Goal: Find contact information: Find contact information

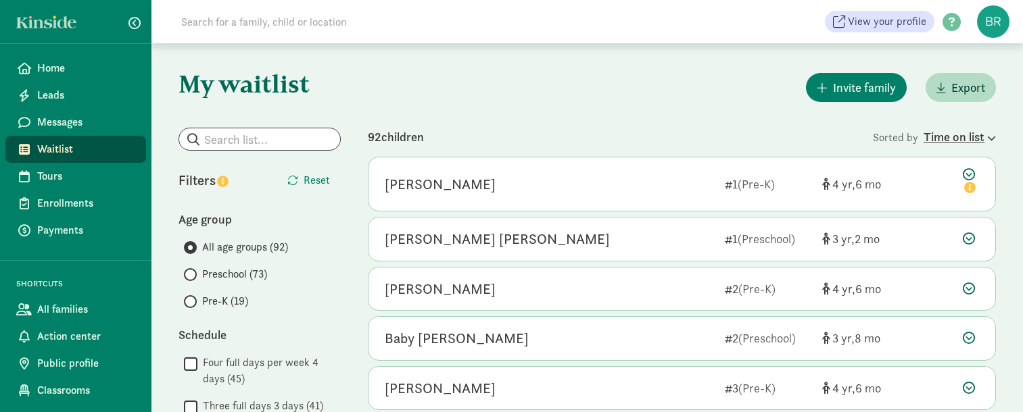
click at [967, 138] on div "Time on list" at bounding box center [959, 137] width 72 height 18
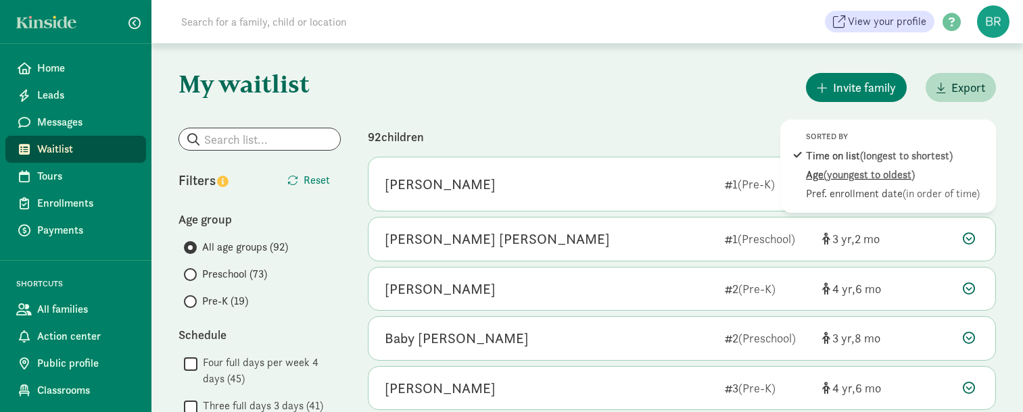
click at [893, 173] on span "(youngest to oldest)" at bounding box center [868, 175] width 91 height 14
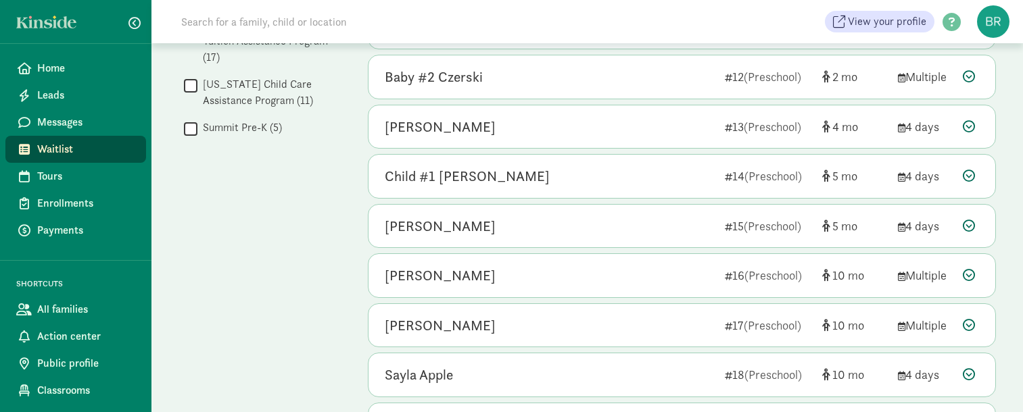
scroll to position [798, 0]
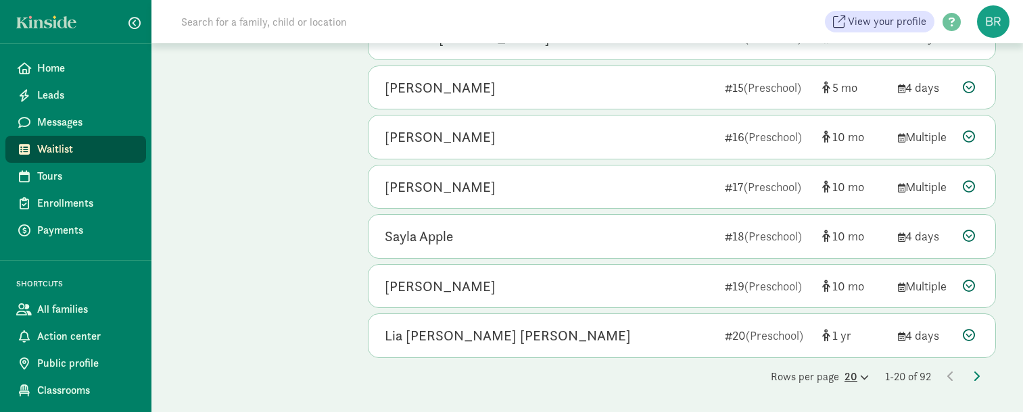
click at [857, 375] on icon at bounding box center [862, 377] width 11 height 9
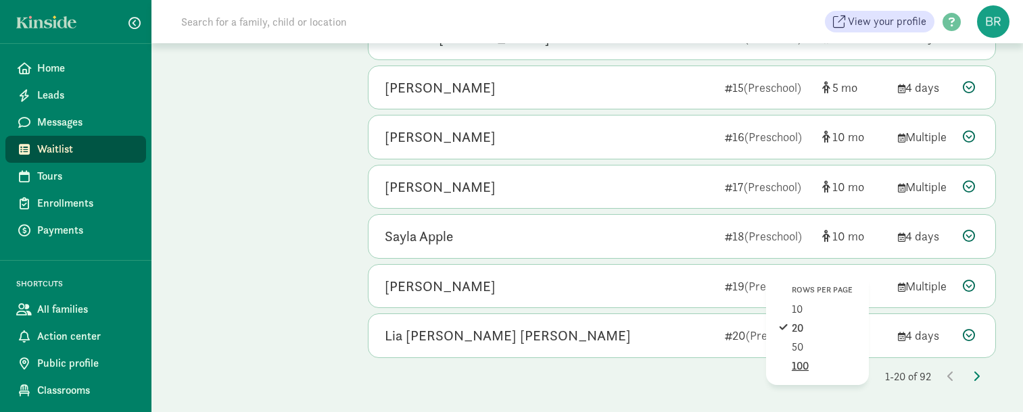
click at [825, 366] on div "100" at bounding box center [824, 366] width 64 height 16
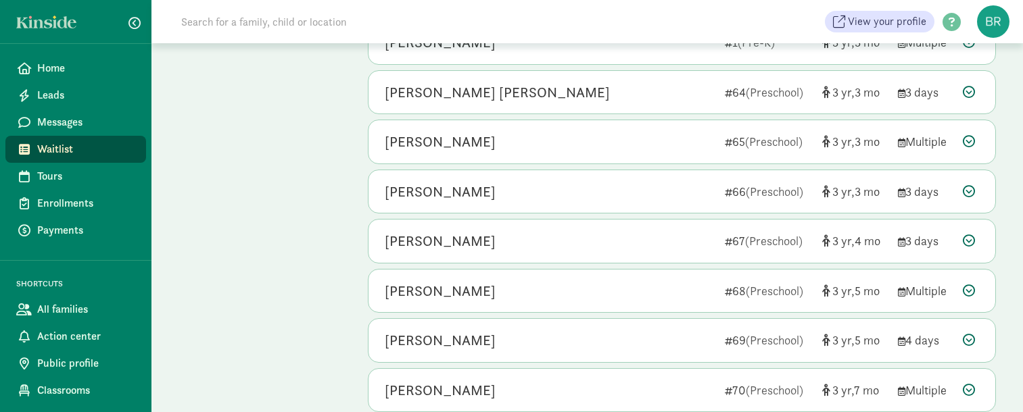
scroll to position [3278, 0]
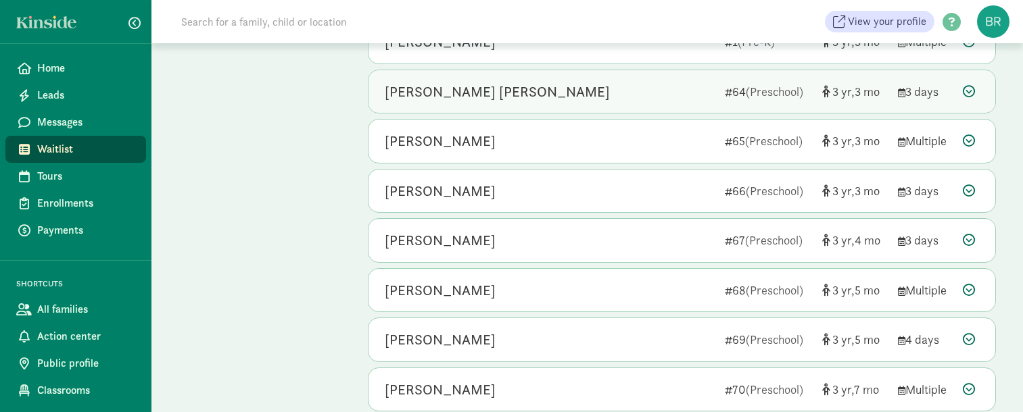
click at [972, 86] on icon at bounding box center [969, 91] width 12 height 12
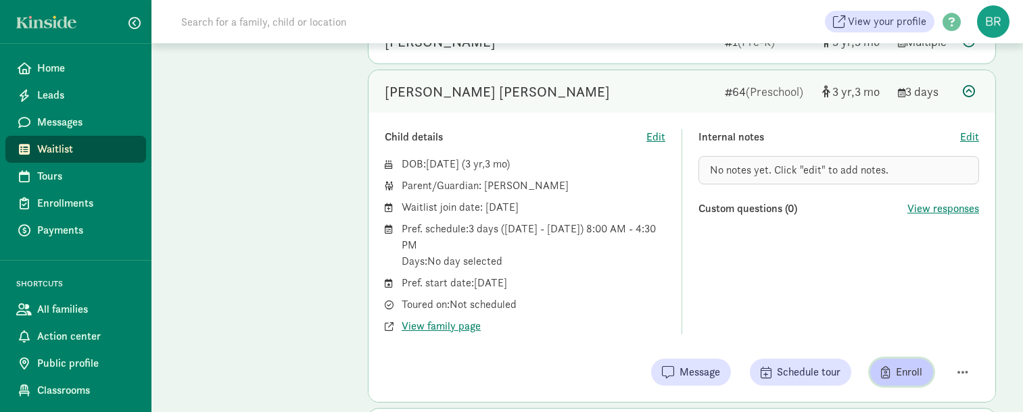
click at [904, 372] on span "Enroll" at bounding box center [909, 372] width 26 height 16
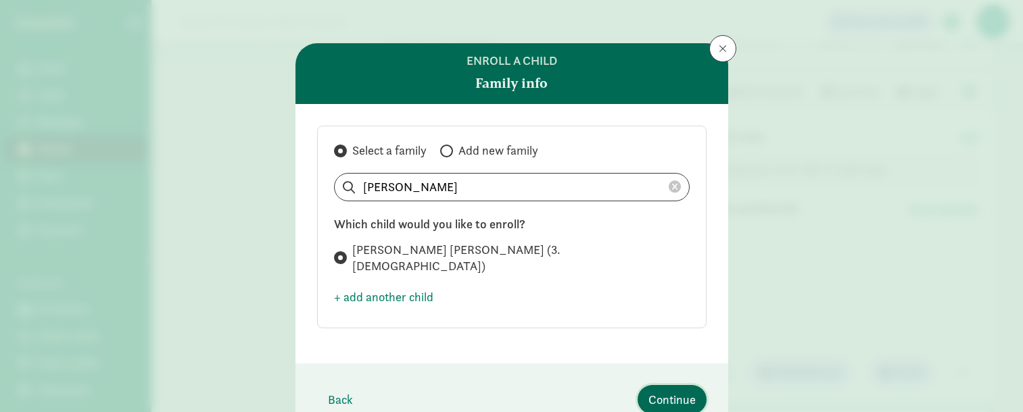
click at [679, 391] on span "Continue" at bounding box center [671, 400] width 47 height 18
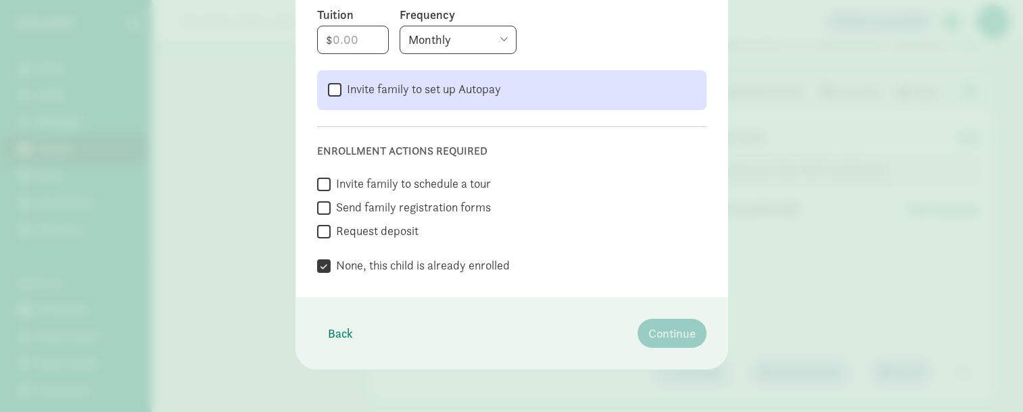
scroll to position [0, 0]
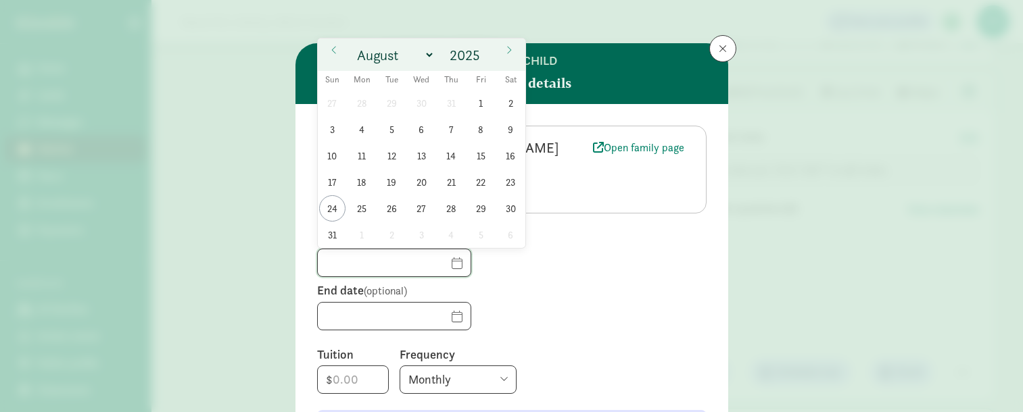
click at [441, 261] on input "text" at bounding box center [394, 262] width 153 height 27
click at [506, 44] on span at bounding box center [509, 50] width 22 height 23
click at [510, 49] on icon at bounding box center [509, 49] width 8 height 9
select select "9"
click at [360, 103] on span "29" at bounding box center [362, 103] width 26 height 26
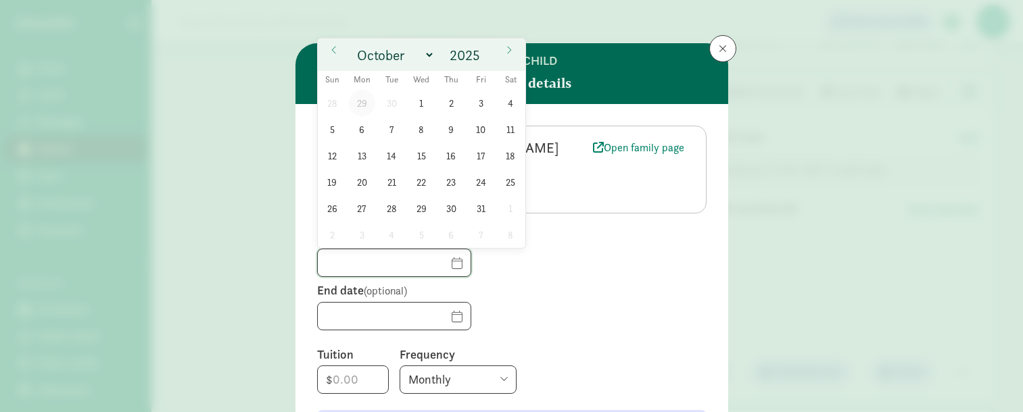
type input "09/29/2025"
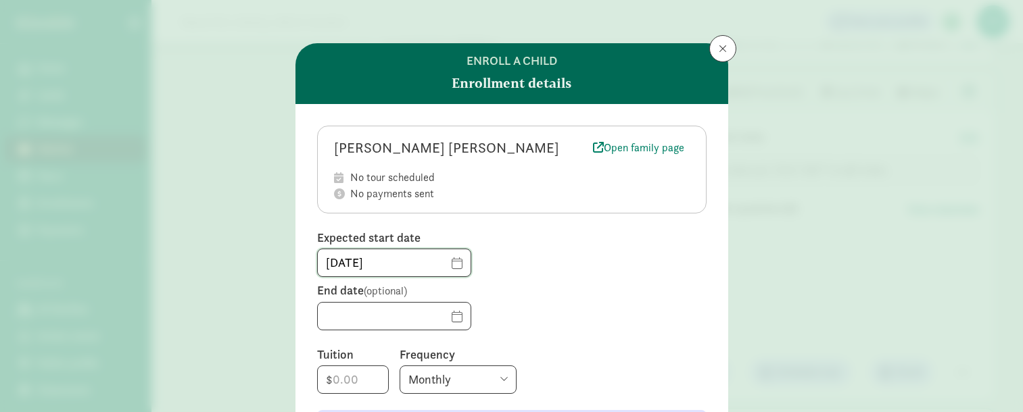
click at [440, 259] on input "09/29/2025" at bounding box center [394, 262] width 153 height 27
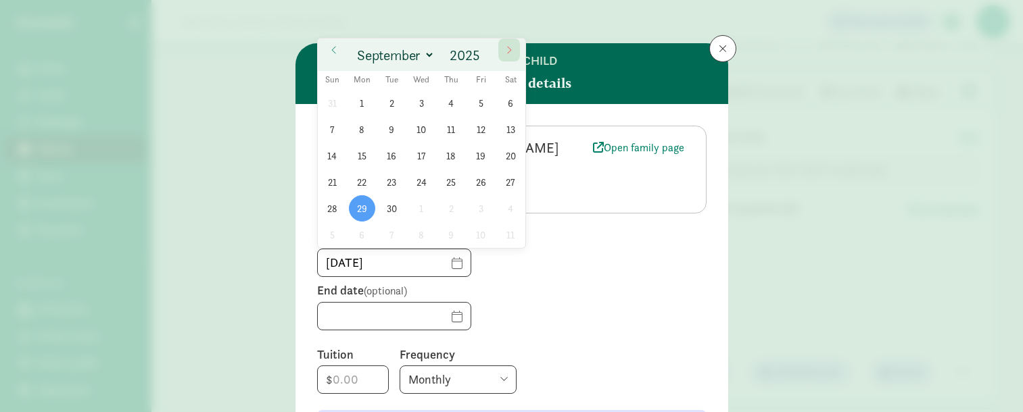
click at [514, 55] on span at bounding box center [509, 50] width 22 height 23
select select "9"
click at [364, 129] on span "6" at bounding box center [362, 129] width 26 height 26
type input "10/06/2025"
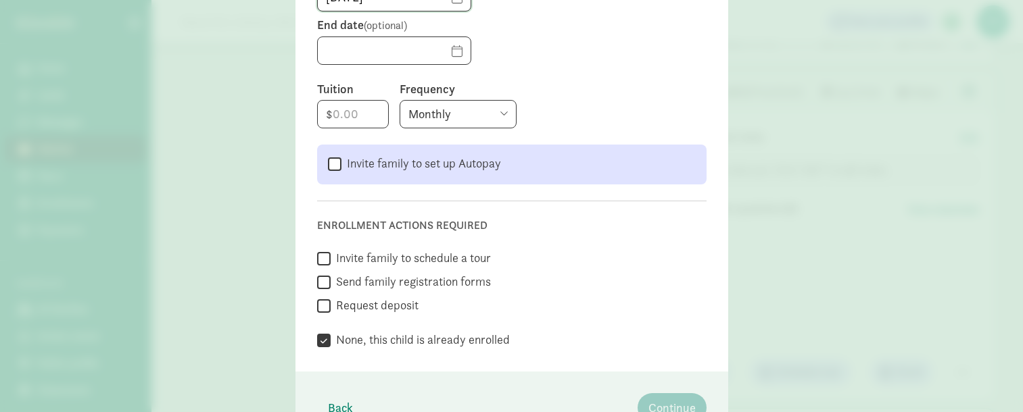
scroll to position [260, 0]
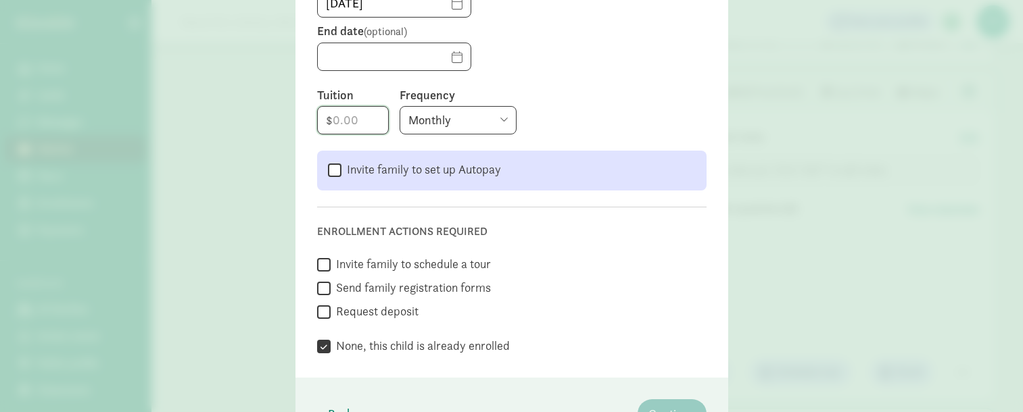
click at [352, 123] on input "number" at bounding box center [353, 120] width 70 height 27
click at [369, 123] on input "number" at bounding box center [353, 120] width 70 height 27
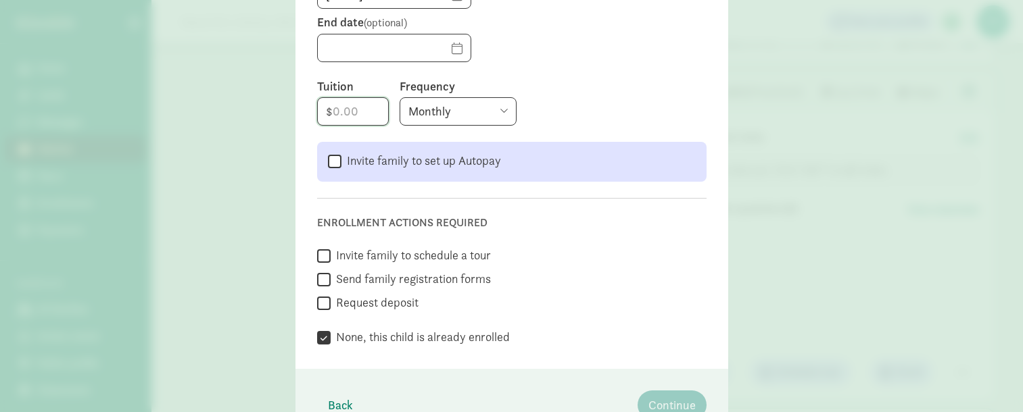
scroll to position [340, 0]
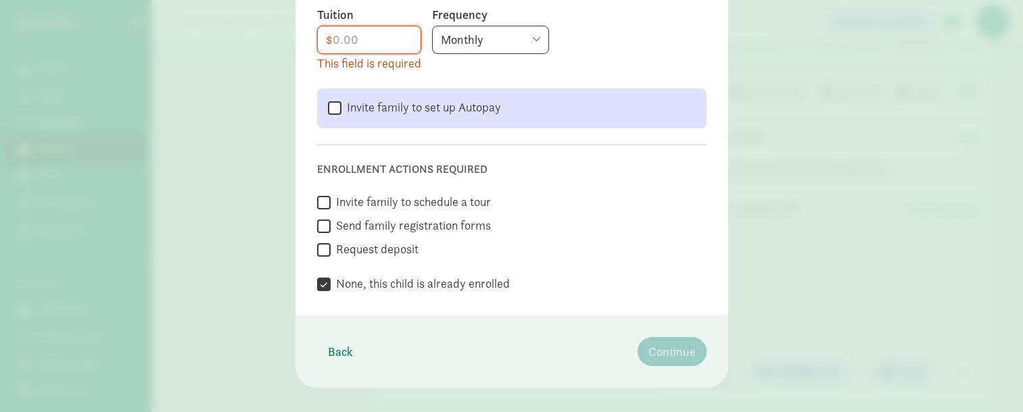
click at [614, 239] on div "Enrollment actions required  Invite family to schedule a tour  Send family re…" at bounding box center [511, 219] width 389 height 149
click at [364, 41] on input "number" at bounding box center [369, 39] width 103 height 27
click at [585, 186] on div "Enrollment actions required  Invite family to schedule a tour  Send family re…" at bounding box center [511, 219] width 389 height 149
click at [506, 35] on select "Monthly Weekly Every two weeks Annually" at bounding box center [490, 40] width 117 height 28
click at [432, 26] on select "Monthly Weekly Every two weeks Annually" at bounding box center [490, 40] width 117 height 28
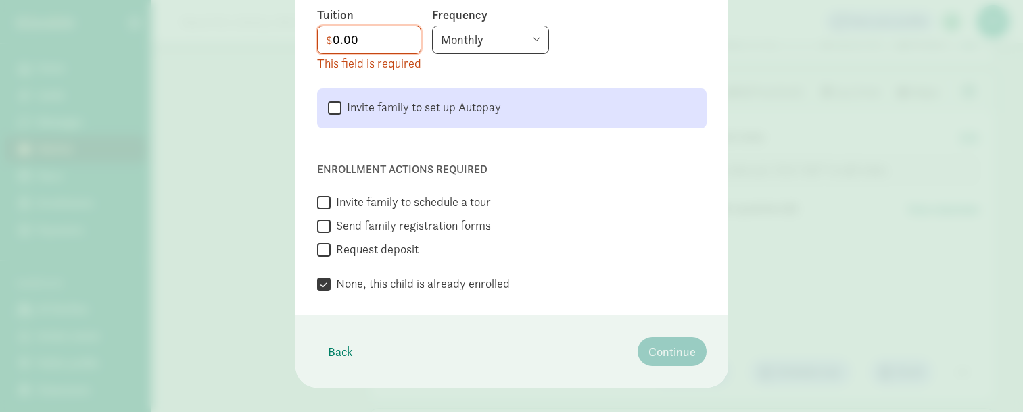
click at [602, 181] on div "Enrollment actions required  Invite family to schedule a tour  Send family re…" at bounding box center [511, 219] width 389 height 149
click at [338, 42] on input "0.00" at bounding box center [369, 39] width 103 height 27
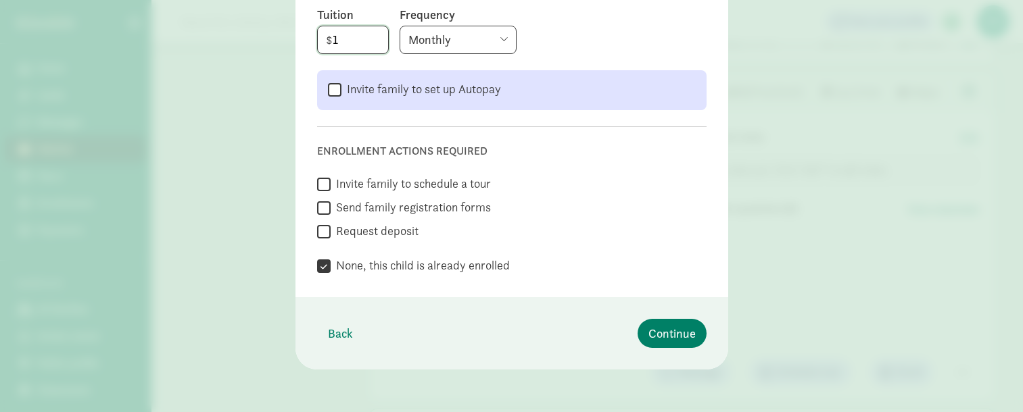
type input "1"
click at [601, 139] on div "Enrollment actions required  Invite family to schedule a tour  Send family re…" at bounding box center [511, 200] width 389 height 149
click at [336, 331] on span "Back" at bounding box center [340, 333] width 25 height 18
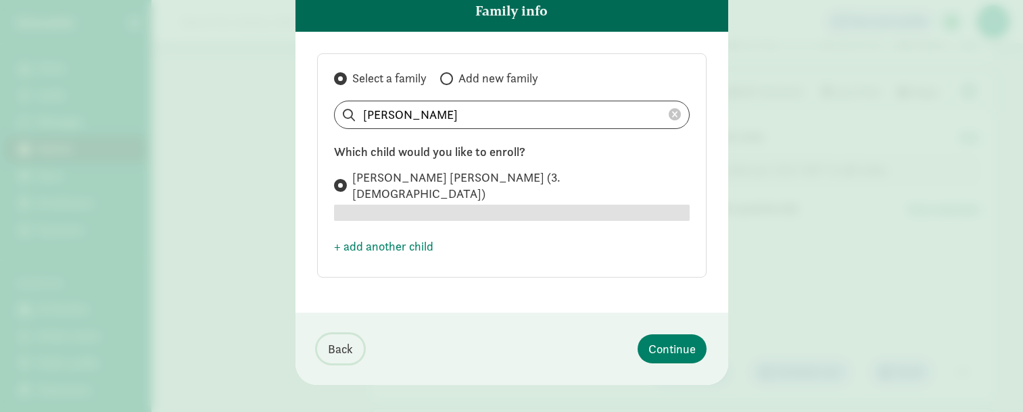
scroll to position [0, 0]
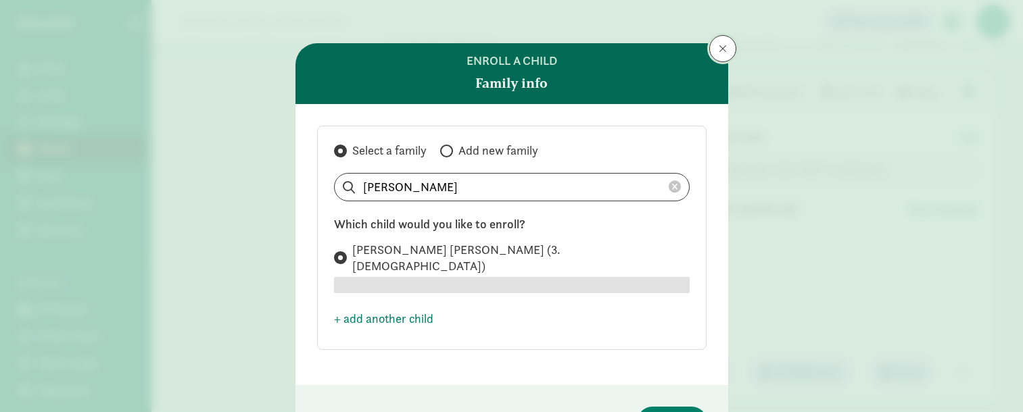
click at [719, 51] on span at bounding box center [723, 48] width 8 height 11
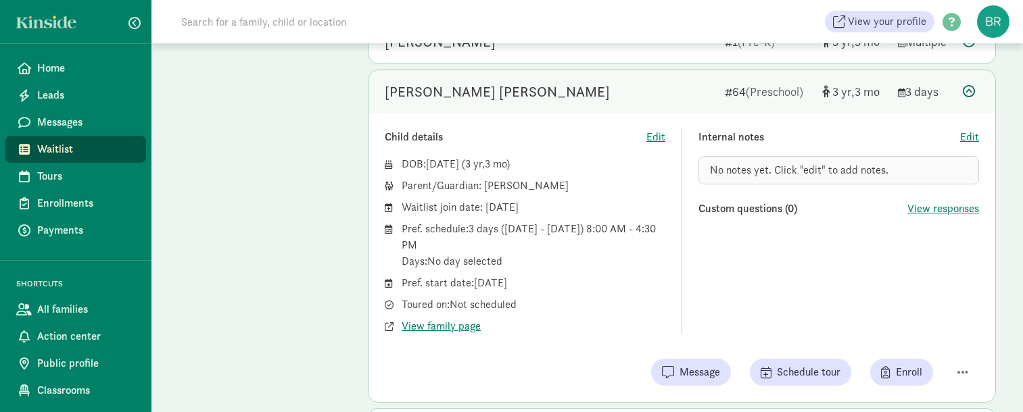
click at [966, 91] on icon at bounding box center [969, 91] width 12 height 12
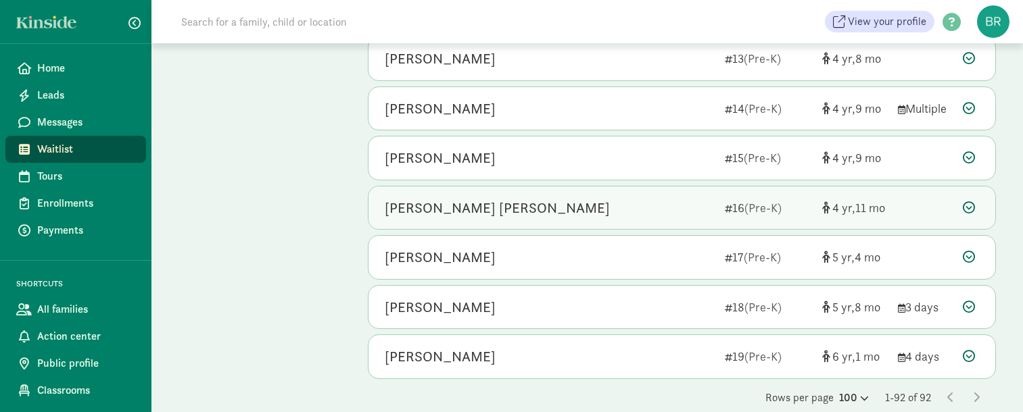
scroll to position [4375, 0]
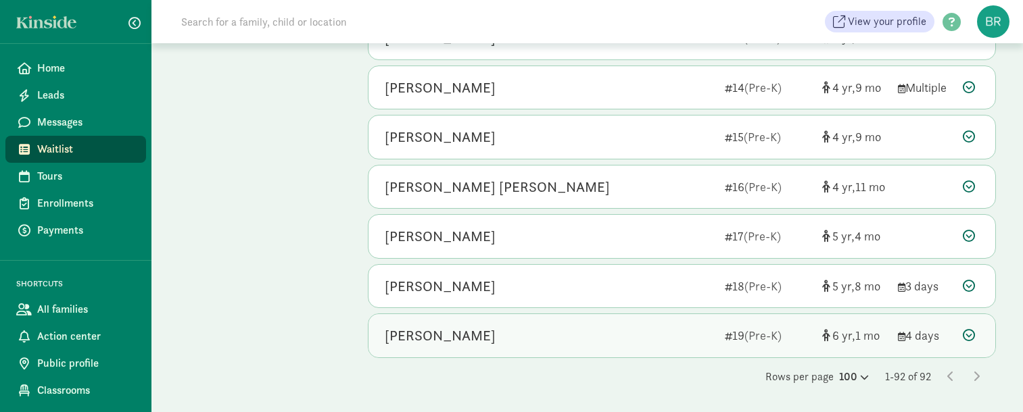
click at [971, 334] on icon at bounding box center [969, 335] width 12 height 12
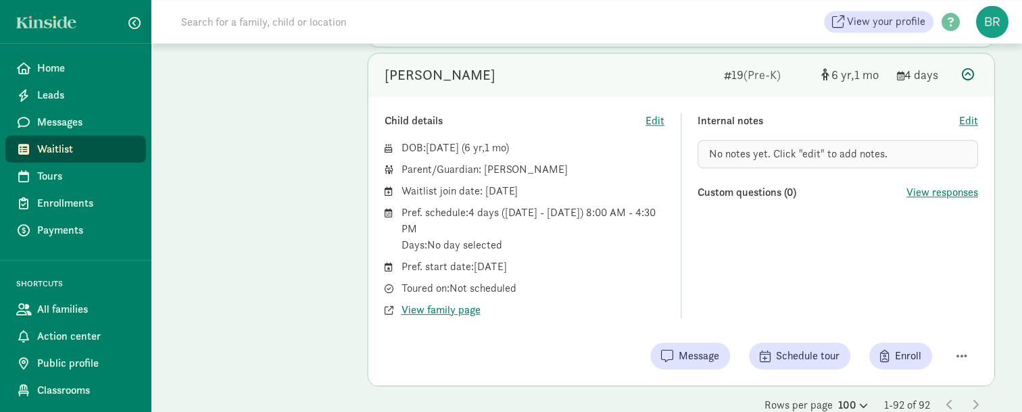
scroll to position [4637, 0]
click at [967, 116] on span "Edit" at bounding box center [969, 120] width 19 height 16
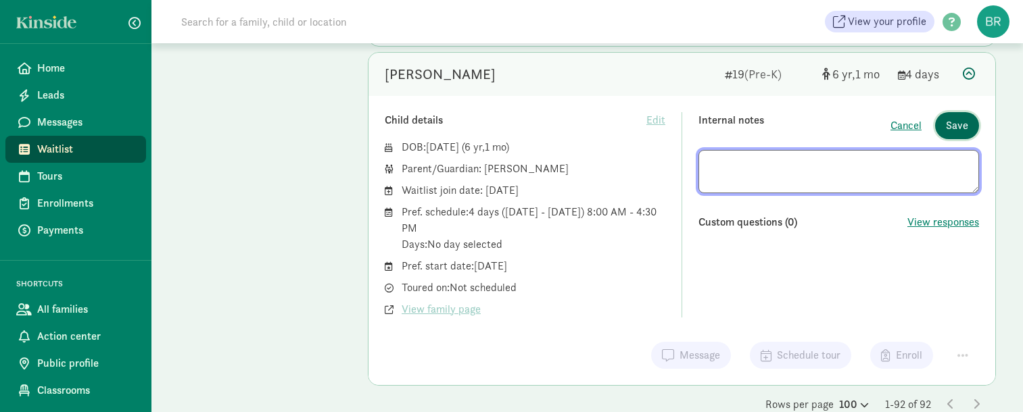
click at [967, 116] on button "Save" at bounding box center [957, 125] width 44 height 27
click at [890, 120] on div "Internal notes" at bounding box center [794, 125] width 192 height 27
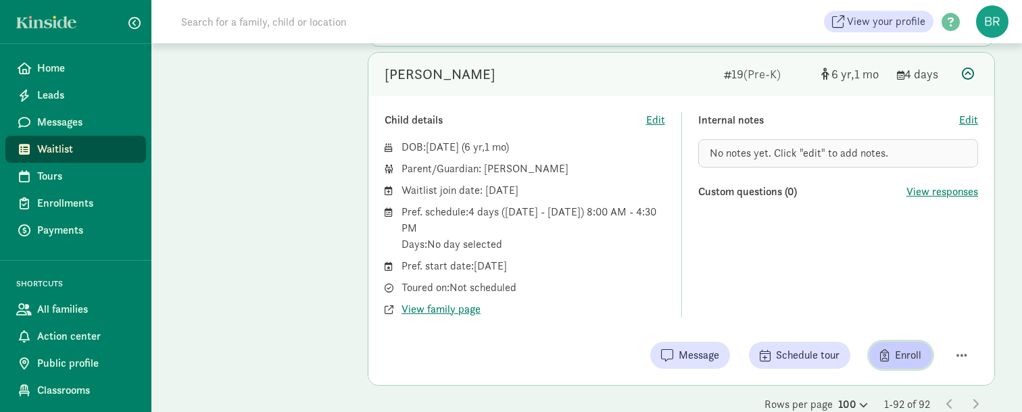
drag, startPoint x: 896, startPoint y: 362, endPoint x: 961, endPoint y: 342, distance: 67.8
click at [961, 342] on div "Message Schedule tour Enroll" at bounding box center [682, 355] width 594 height 27
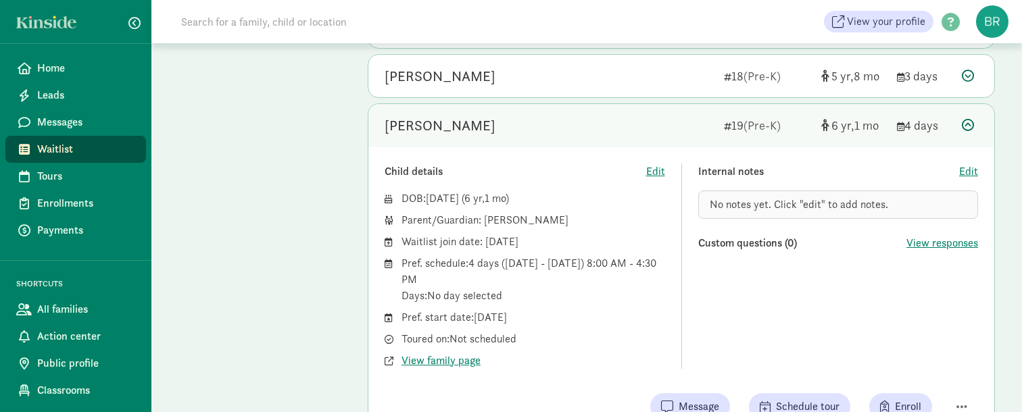
scroll to position [4576, 0]
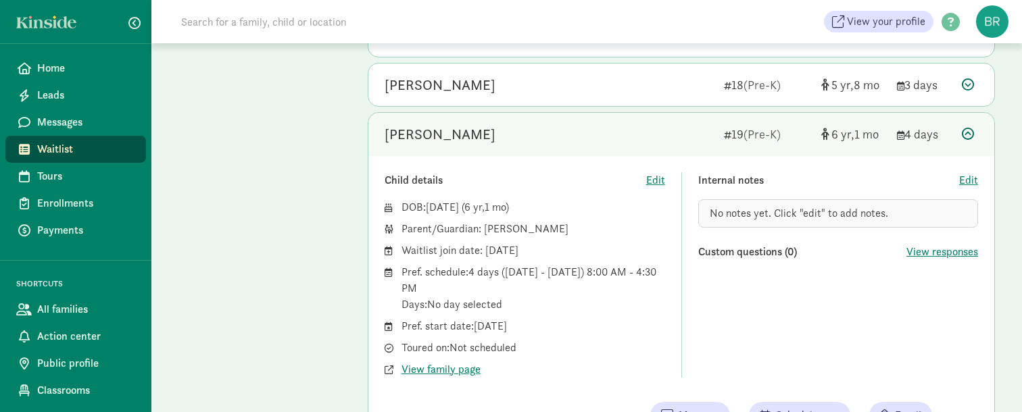
click at [969, 130] on icon at bounding box center [968, 134] width 12 height 12
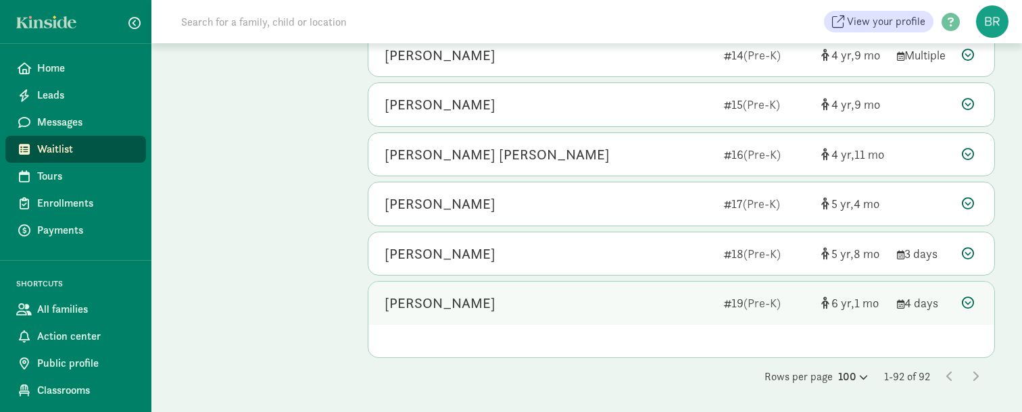
scroll to position [4375, 0]
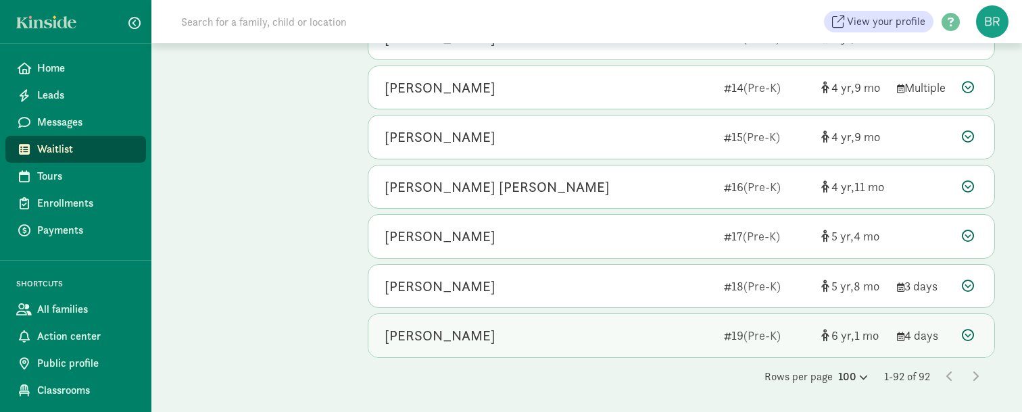
click at [973, 333] on icon at bounding box center [968, 335] width 12 height 12
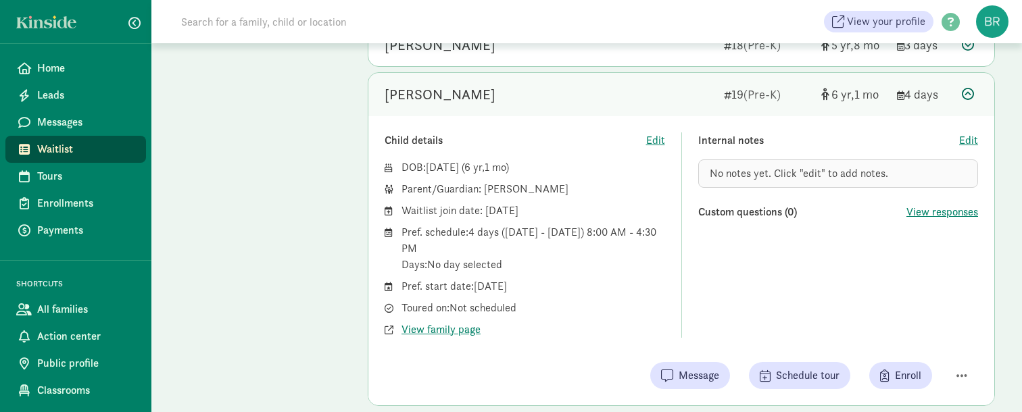
scroll to position [4664, 0]
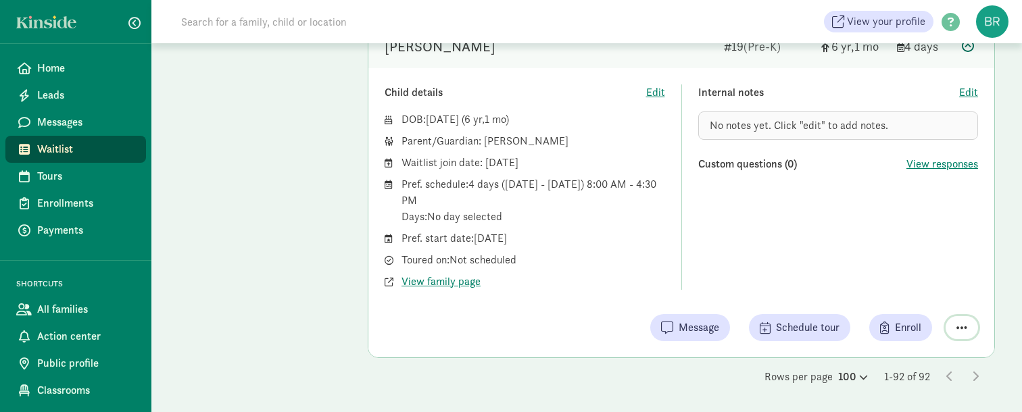
click at [961, 328] on span "button" at bounding box center [962, 328] width 11 height 12
click at [946, 295] on div "Remove from list" at bounding box center [914, 293] width 105 height 16
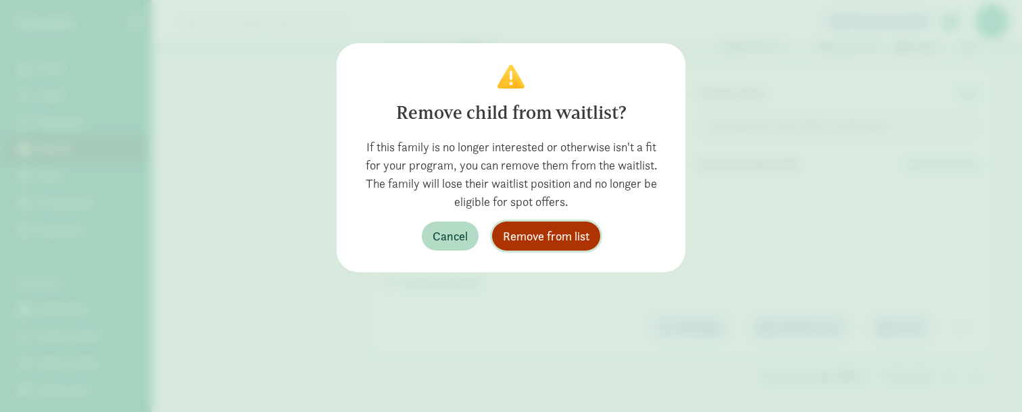
click at [569, 236] on span "Remove from list" at bounding box center [546, 236] width 87 height 18
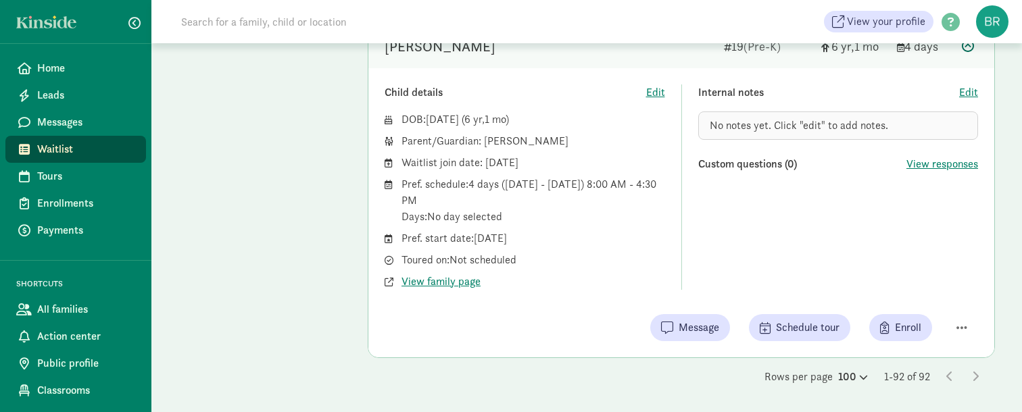
scroll to position [4325, 0]
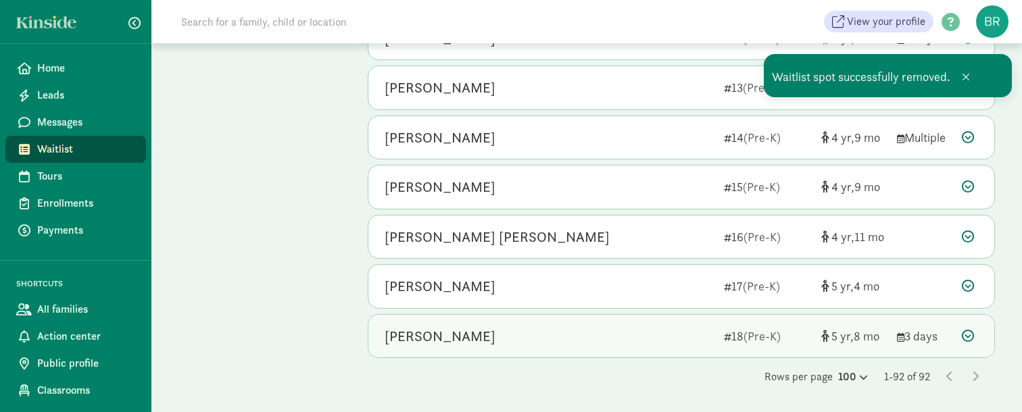
click at [965, 332] on icon at bounding box center [968, 336] width 12 height 12
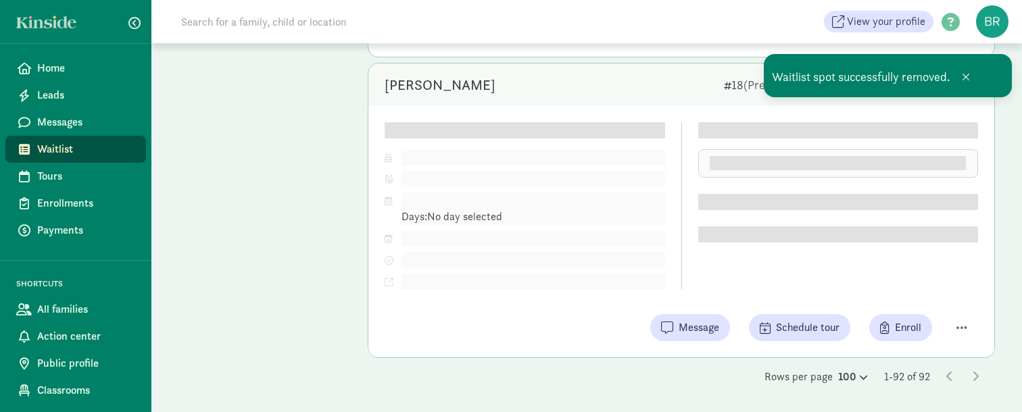
scroll to position [4614, 0]
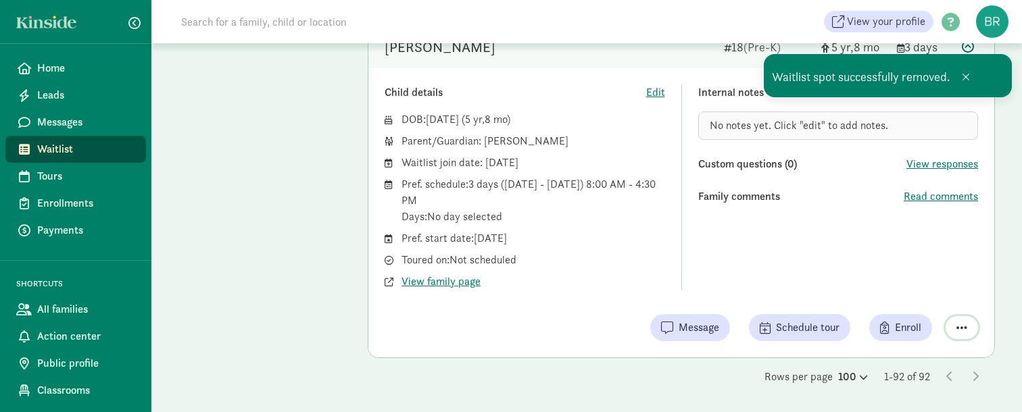
click at [962, 324] on span "button" at bounding box center [962, 328] width 11 height 12
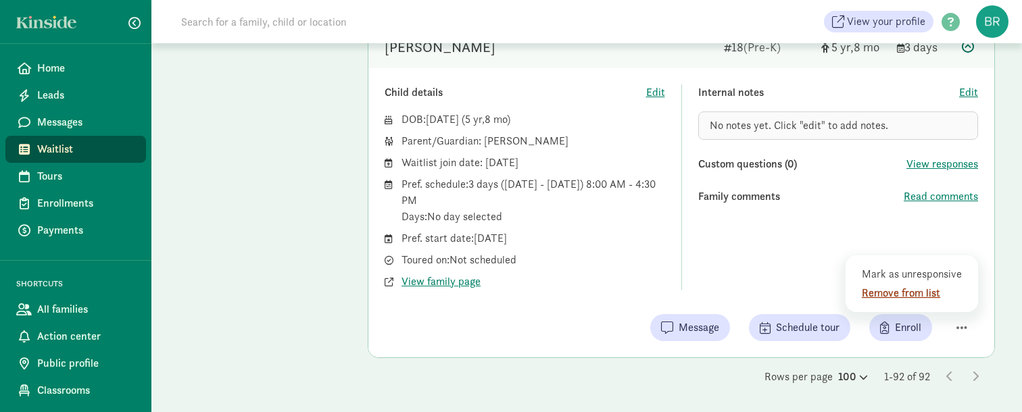
click at [940, 289] on div "Remove from list" at bounding box center [914, 293] width 105 height 16
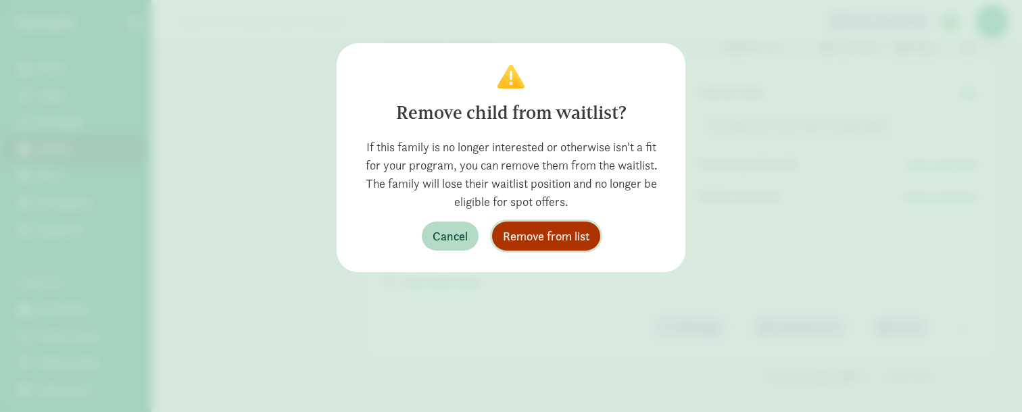
click at [546, 238] on span "Remove from list" at bounding box center [546, 236] width 87 height 18
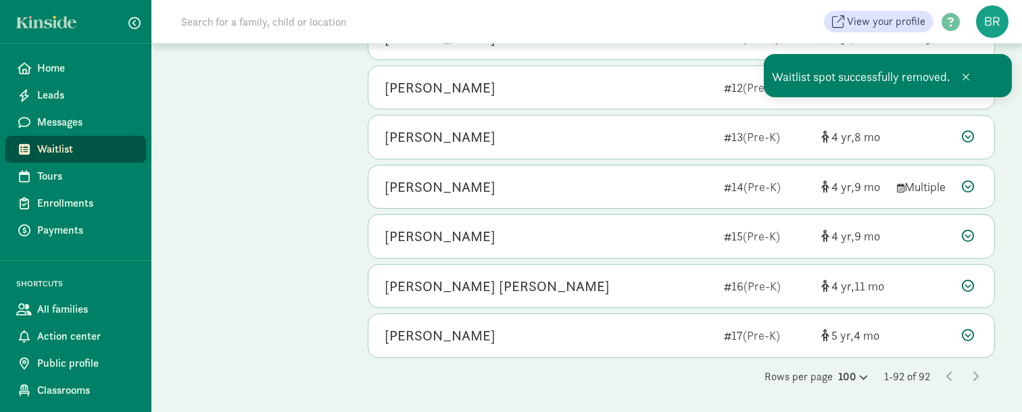
scroll to position [4276, 0]
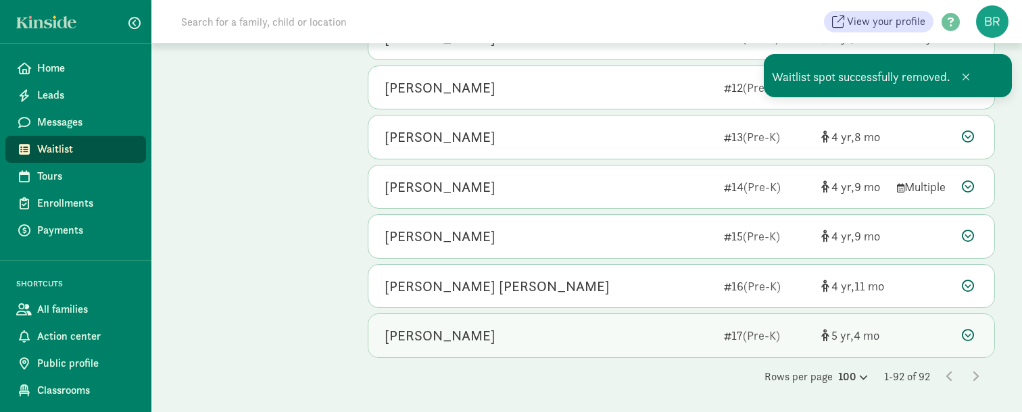
click at [968, 333] on icon at bounding box center [968, 335] width 12 height 12
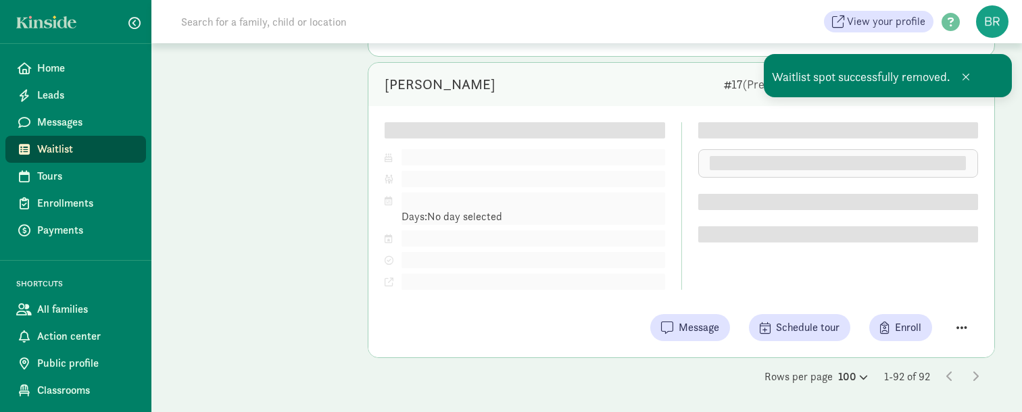
scroll to position [4549, 0]
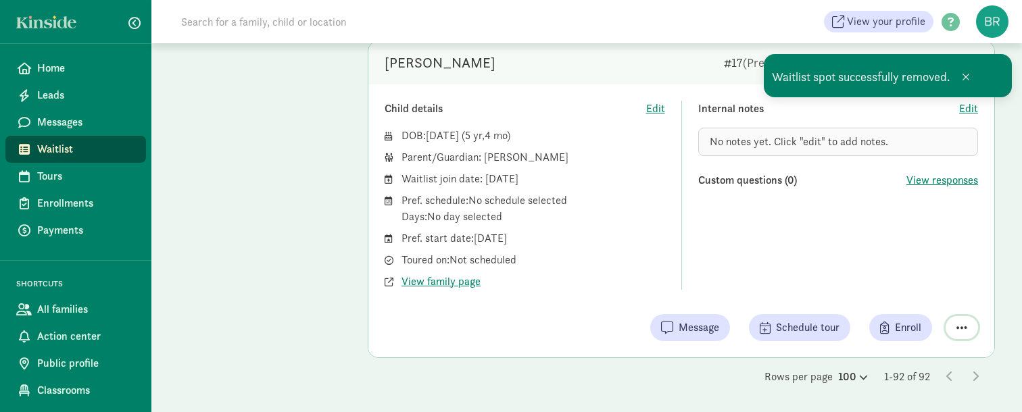
click at [953, 325] on button "button" at bounding box center [962, 327] width 32 height 23
click at [924, 289] on div "Remove from list" at bounding box center [914, 293] width 105 height 16
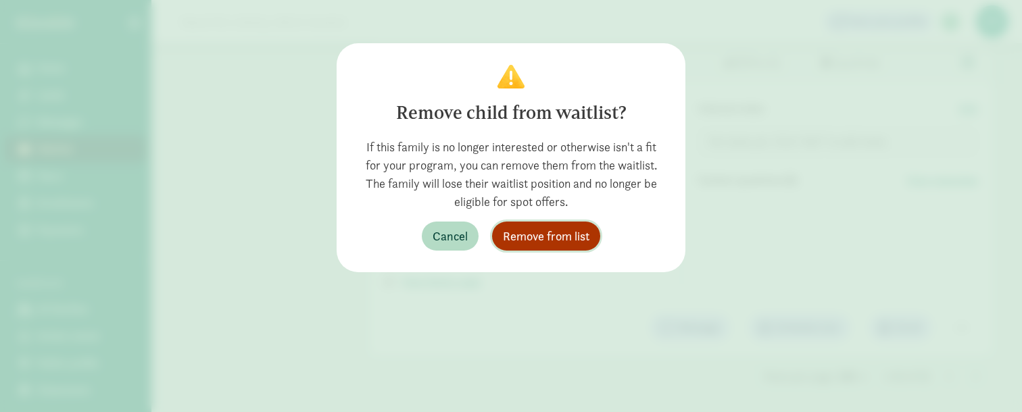
click at [534, 236] on span "Remove from list" at bounding box center [546, 236] width 87 height 18
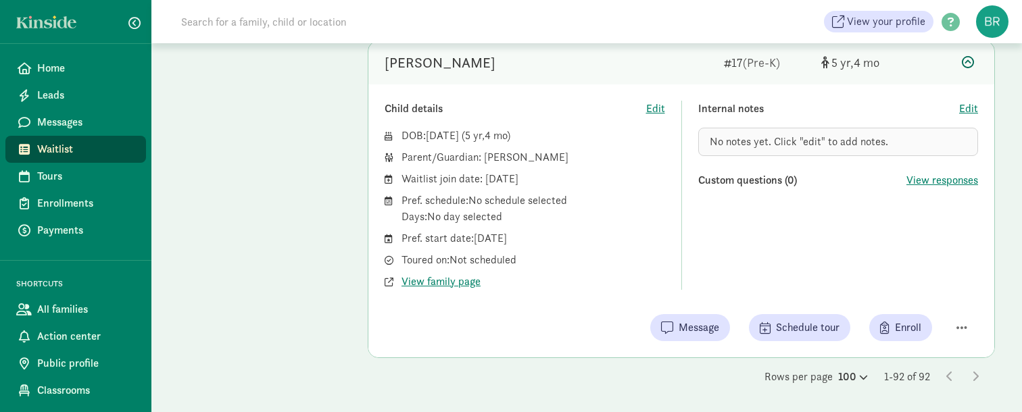
scroll to position [4226, 0]
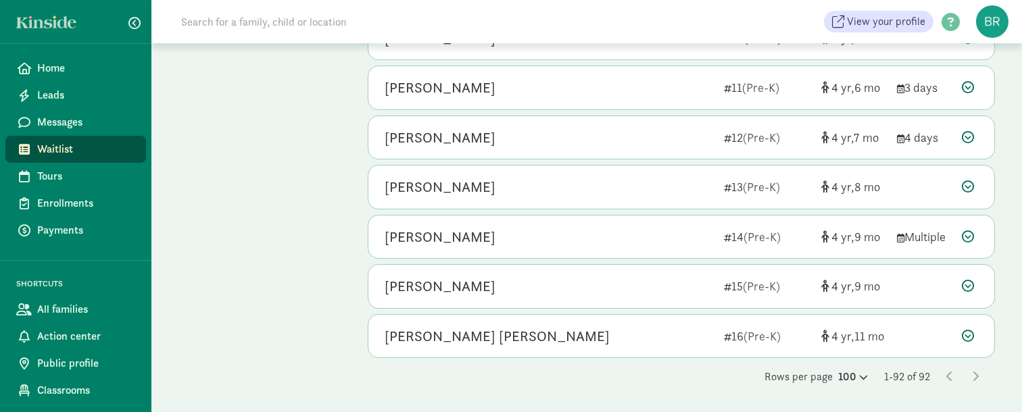
click at [45, 146] on span "Waitlist" at bounding box center [86, 149] width 98 height 16
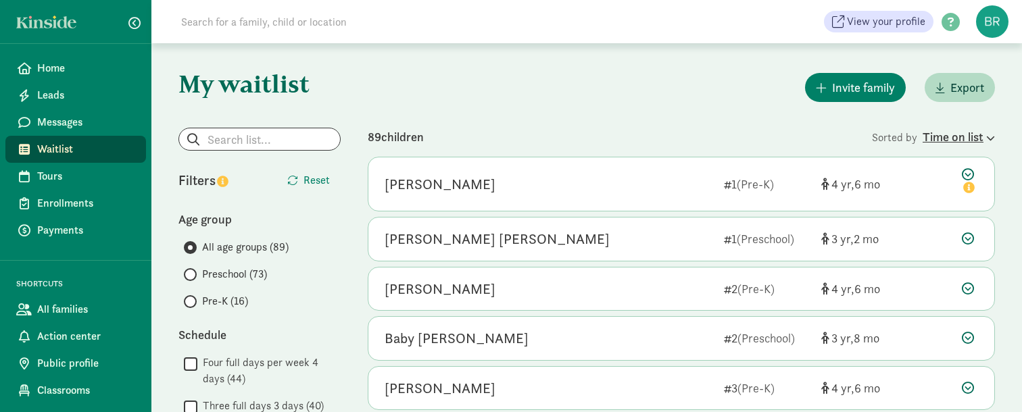
click at [983, 136] on div "Time on list" at bounding box center [959, 137] width 72 height 18
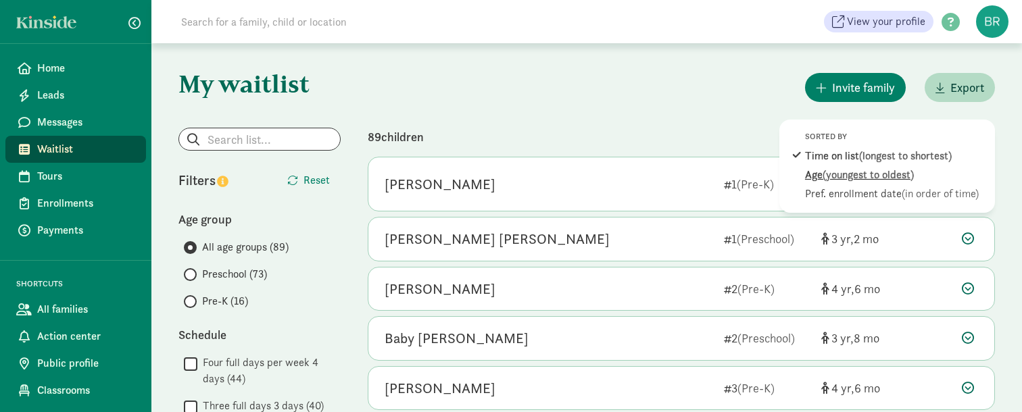
click at [914, 170] on span "(youngest to oldest)" at bounding box center [868, 175] width 91 height 14
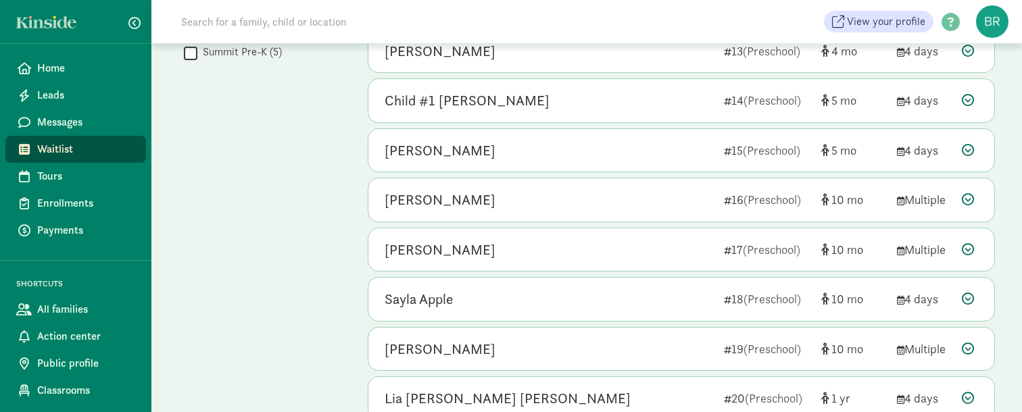
scroll to position [798, 0]
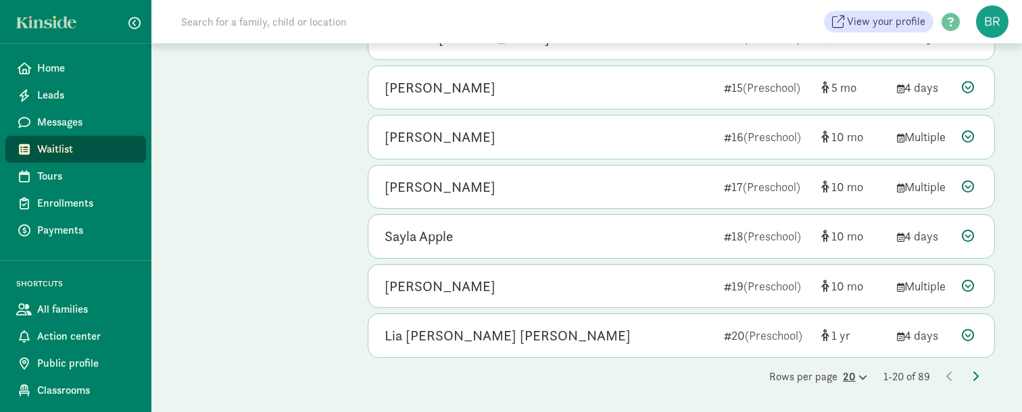
click at [856, 378] on icon at bounding box center [861, 377] width 11 height 9
click at [835, 367] on div "100" at bounding box center [822, 366] width 64 height 16
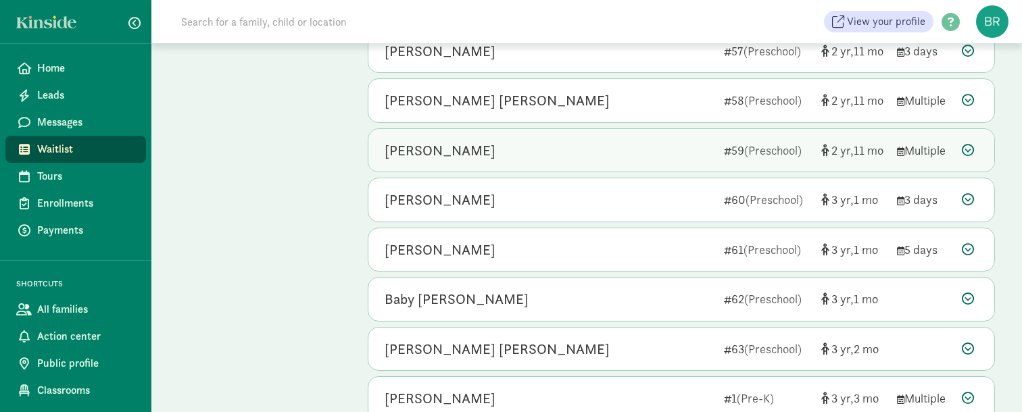
scroll to position [2945, 0]
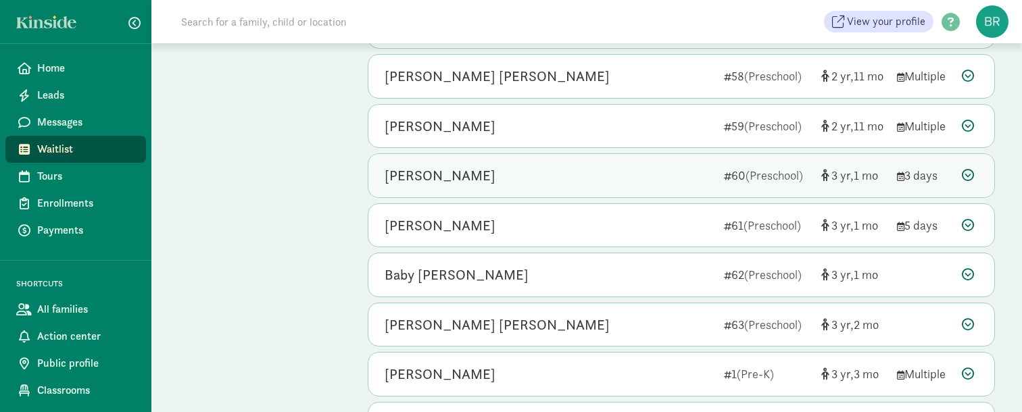
click at [427, 174] on div "[PERSON_NAME]" at bounding box center [549, 176] width 329 height 22
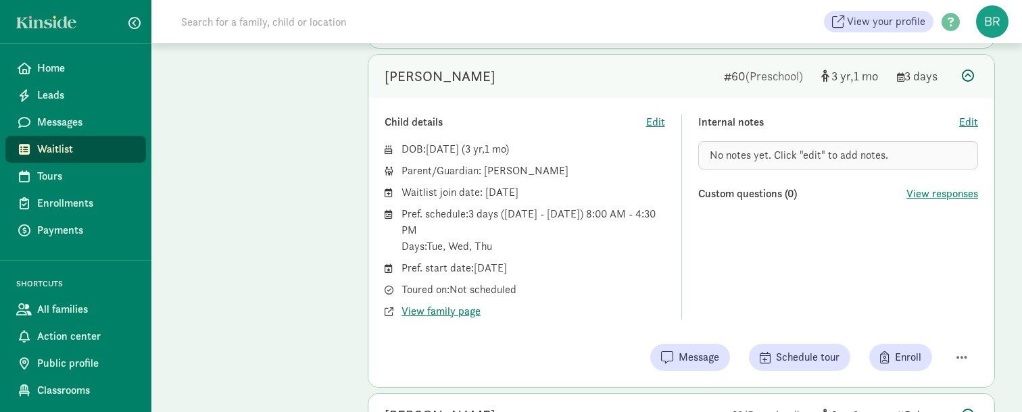
scroll to position [3037, 0]
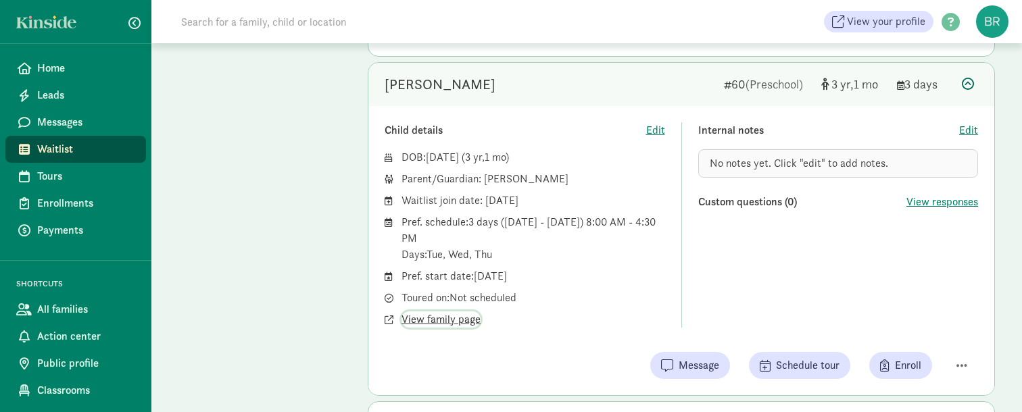
click at [443, 320] on span "View family page" at bounding box center [441, 320] width 79 height 16
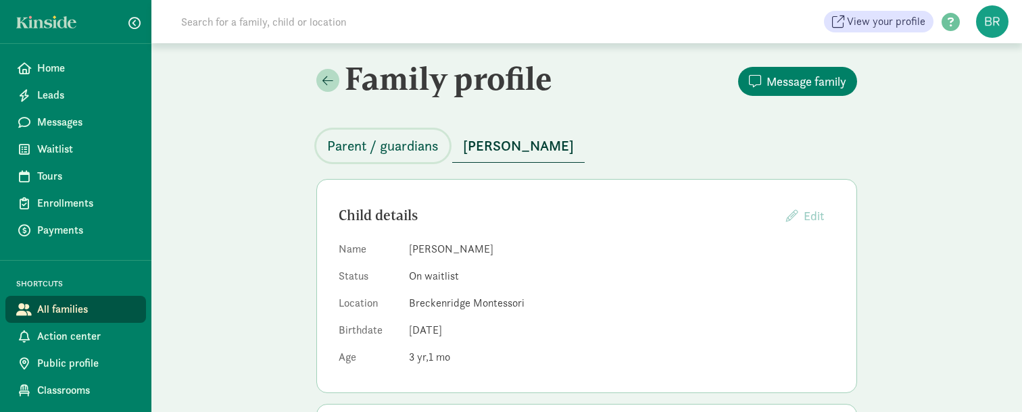
click at [398, 144] on span "Parent / guardians" at bounding box center [383, 146] width 112 height 22
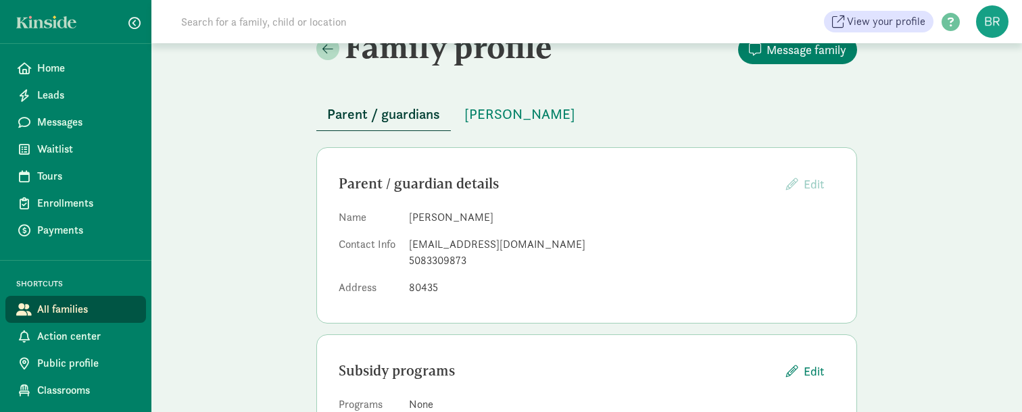
scroll to position [32, 0]
drag, startPoint x: 408, startPoint y: 245, endPoint x: 543, endPoint y: 246, distance: 135.2
click at [543, 246] on div "reddingjacqui@gmail.com" at bounding box center [622, 244] width 426 height 16
copy div "reddingjacqui@gmail.com"
